Goal: Task Accomplishment & Management: Manage account settings

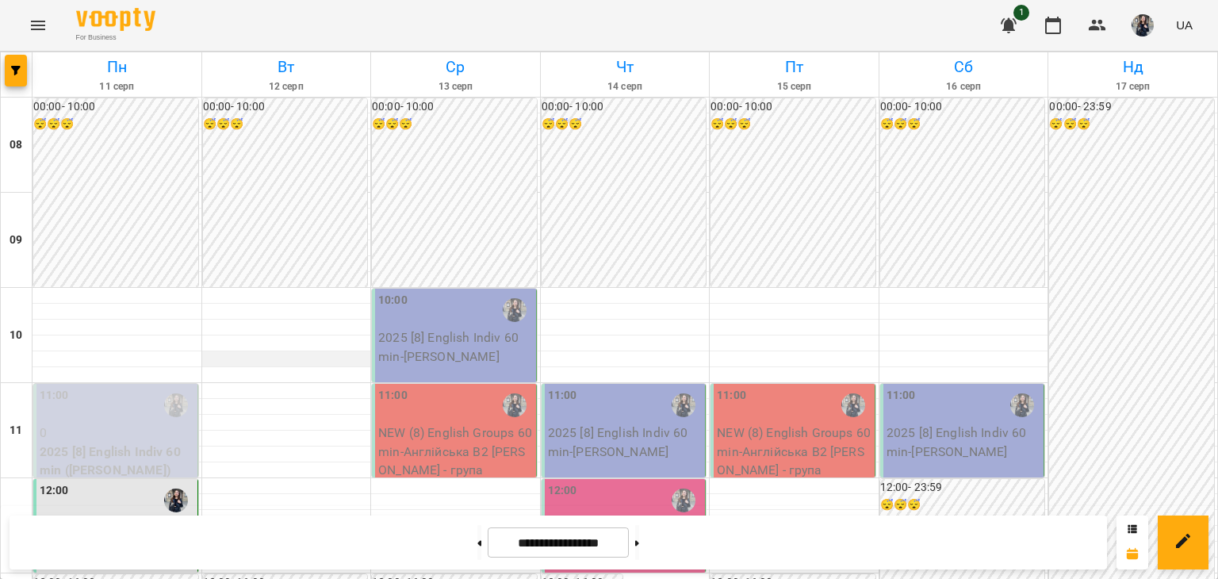
scroll to position [555, 0]
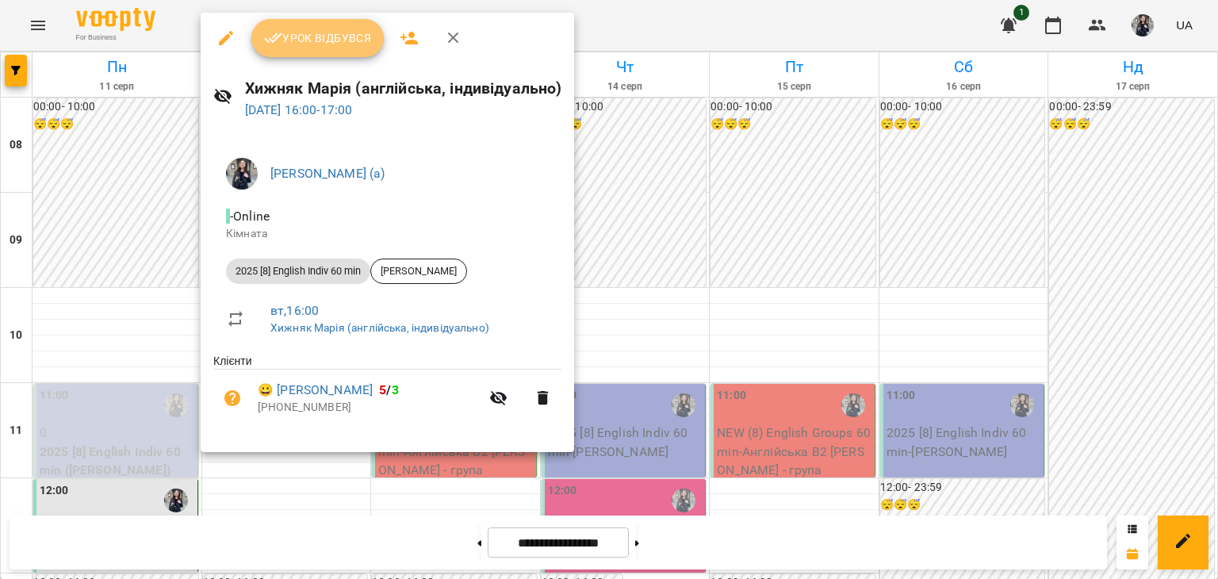
click at [322, 29] on span "Урок відбувся" at bounding box center [318, 38] width 108 height 19
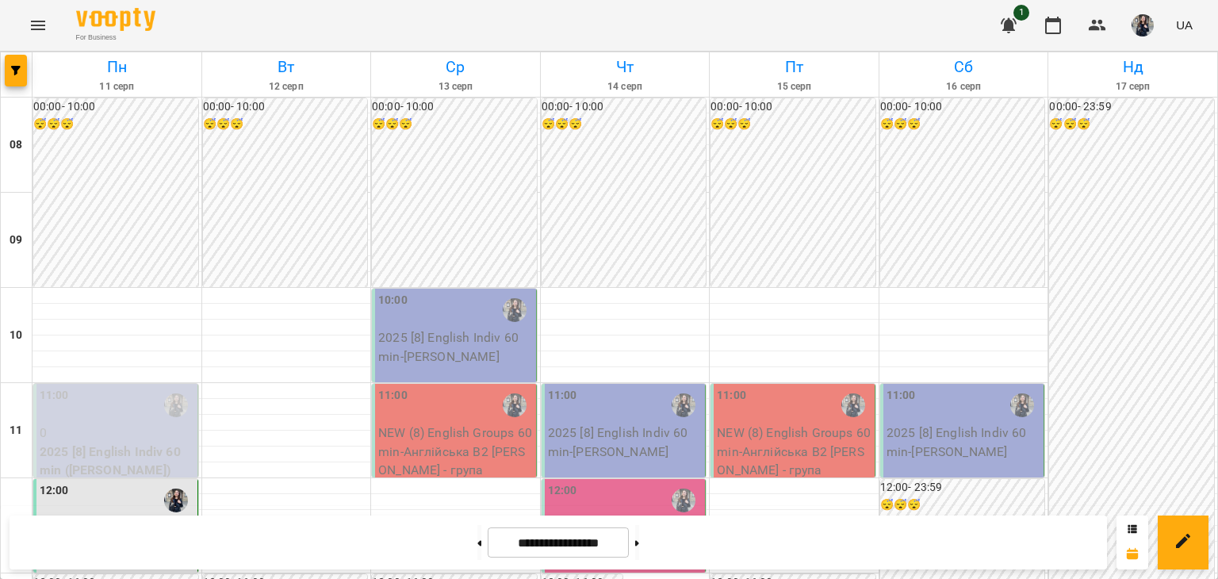
scroll to position [714, 0]
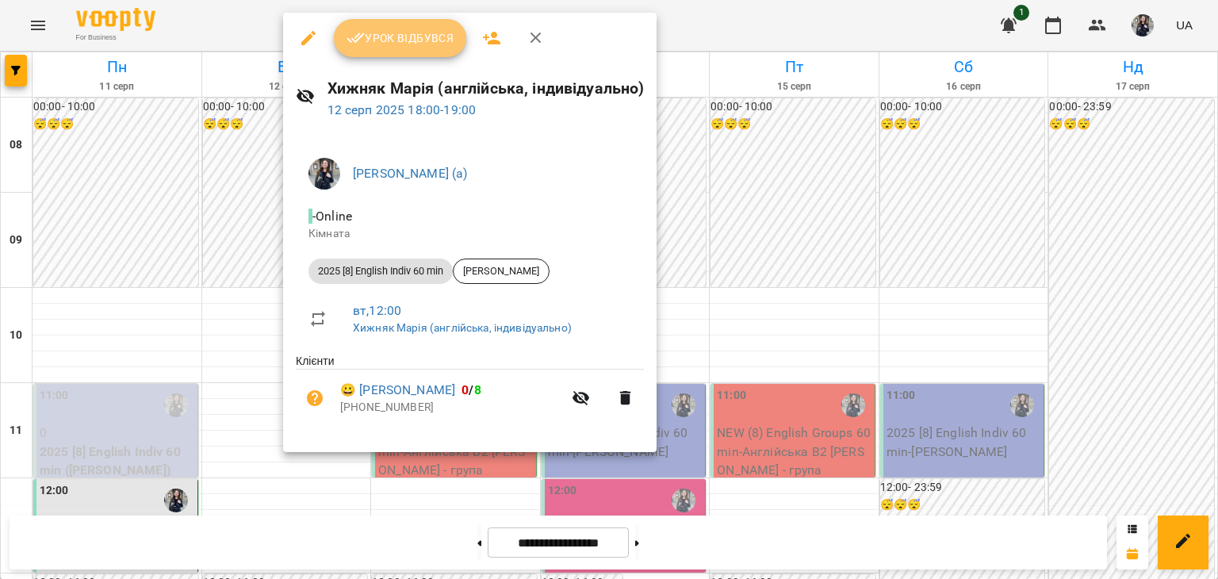
click at [379, 45] on span "Урок відбувся" at bounding box center [400, 38] width 108 height 19
